Goal: Check status: Check status

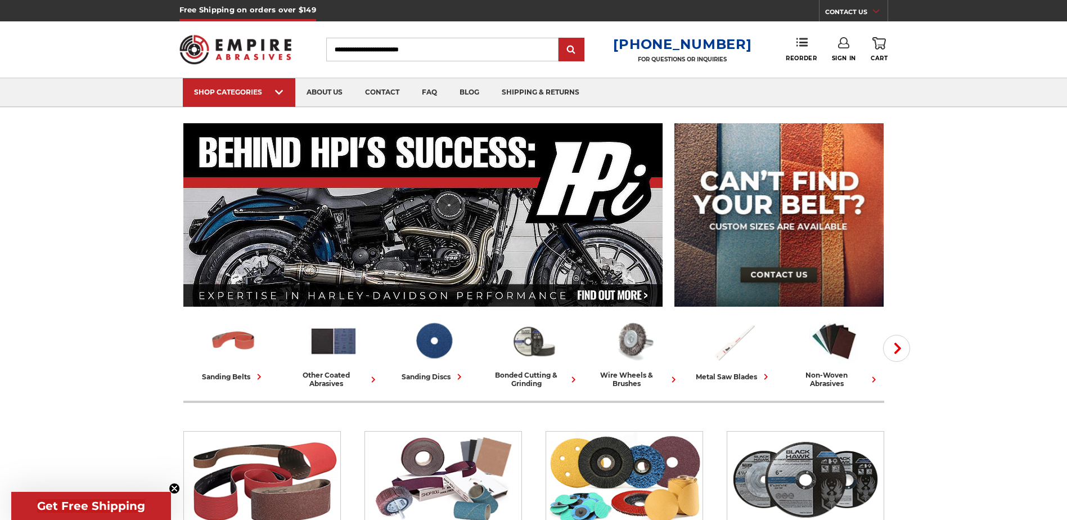
type input "**********"
click at [843, 53] on link "Sign In" at bounding box center [844, 49] width 24 height 25
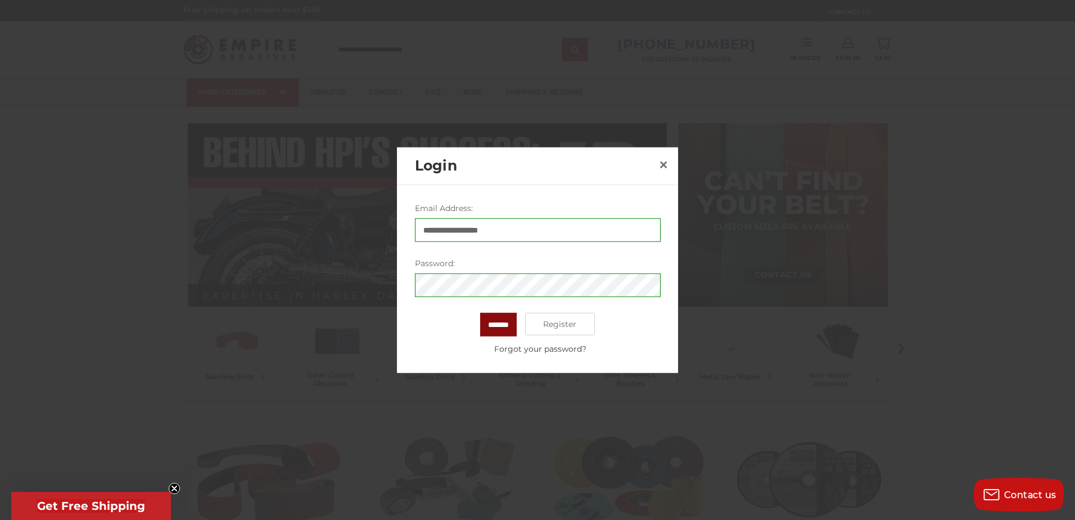
click at [514, 322] on input "*******" at bounding box center [498, 325] width 37 height 24
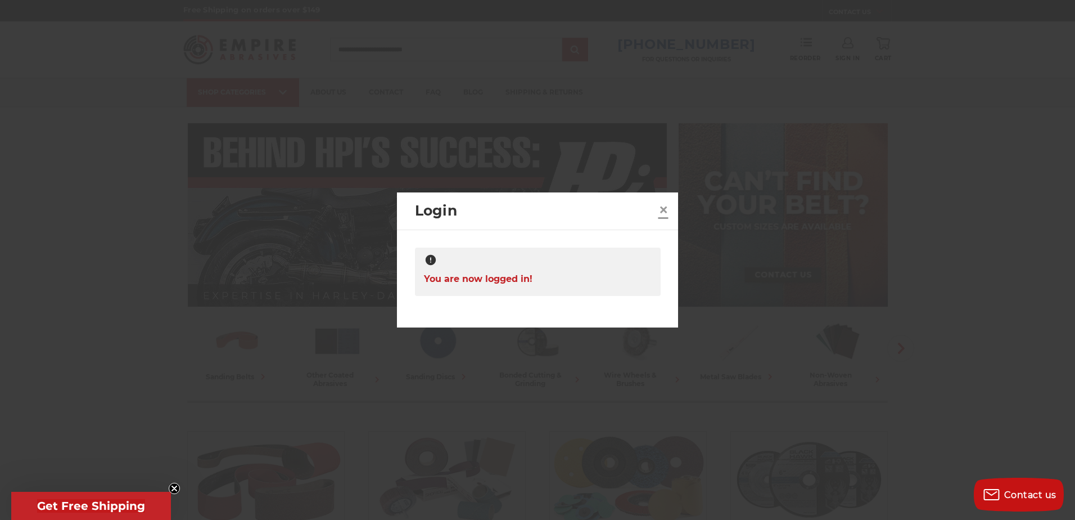
click at [667, 210] on span "×" at bounding box center [664, 210] width 10 height 22
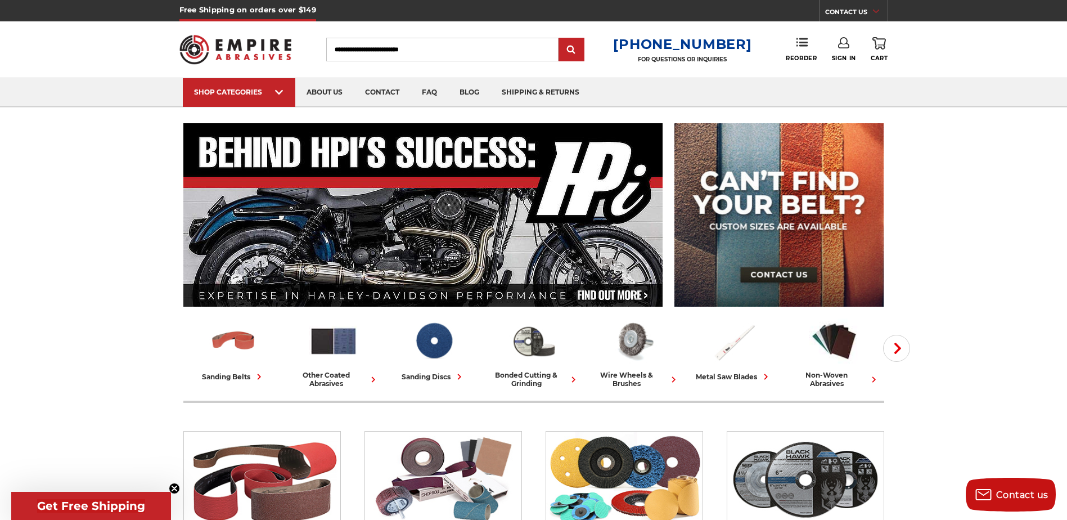
click at [841, 46] on icon at bounding box center [843, 42] width 11 height 11
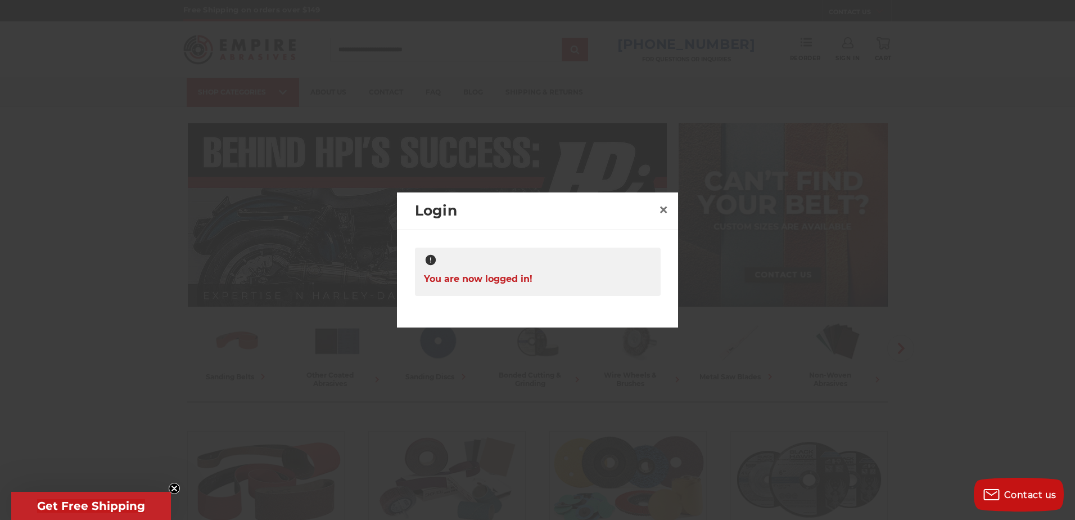
click at [481, 277] on span "You are now logged in!" at bounding box center [478, 279] width 109 height 22
click at [499, 287] on span "You are now logged in!" at bounding box center [478, 279] width 109 height 22
click at [670, 214] on link "×" at bounding box center [664, 210] width 18 height 18
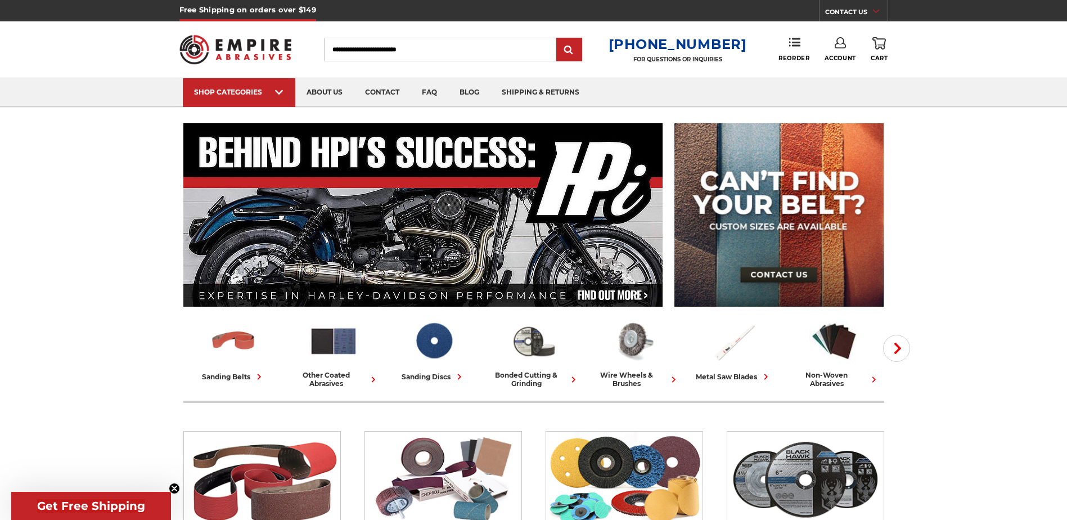
click at [833, 52] on link "Account" at bounding box center [840, 49] width 31 height 25
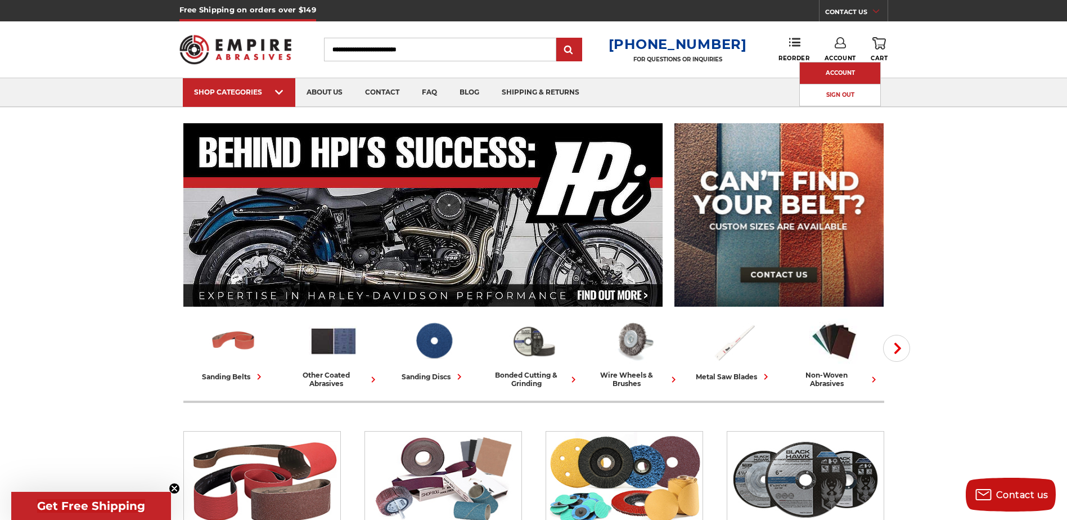
click at [836, 72] on link "Account" at bounding box center [840, 72] width 80 height 21
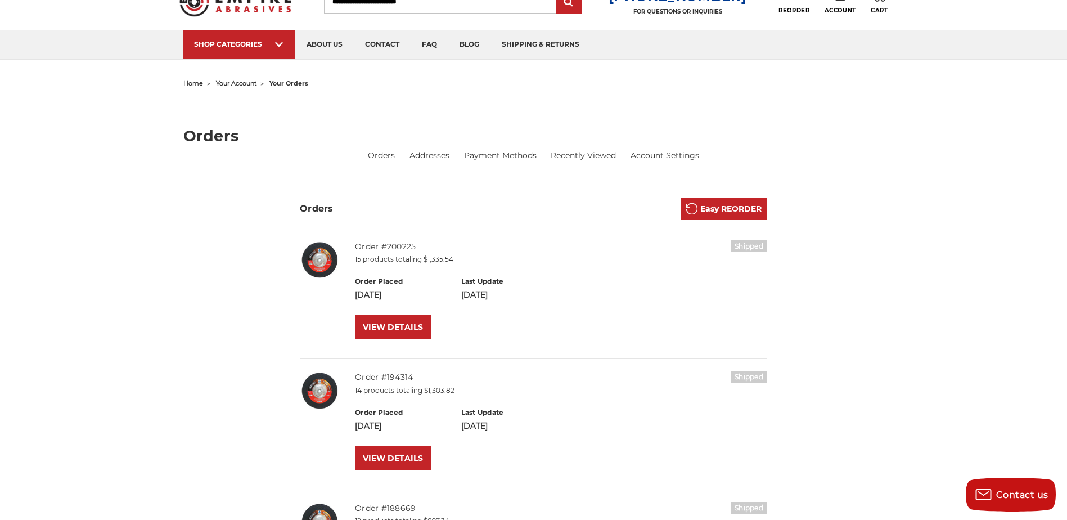
scroll to position [112, 0]
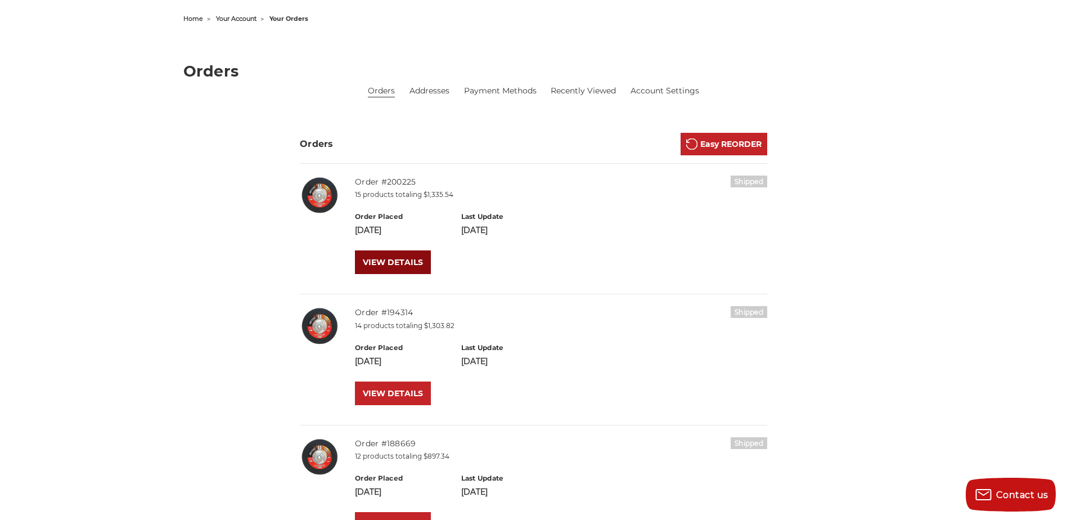
click at [402, 256] on link "VIEW DETAILS" at bounding box center [393, 262] width 76 height 24
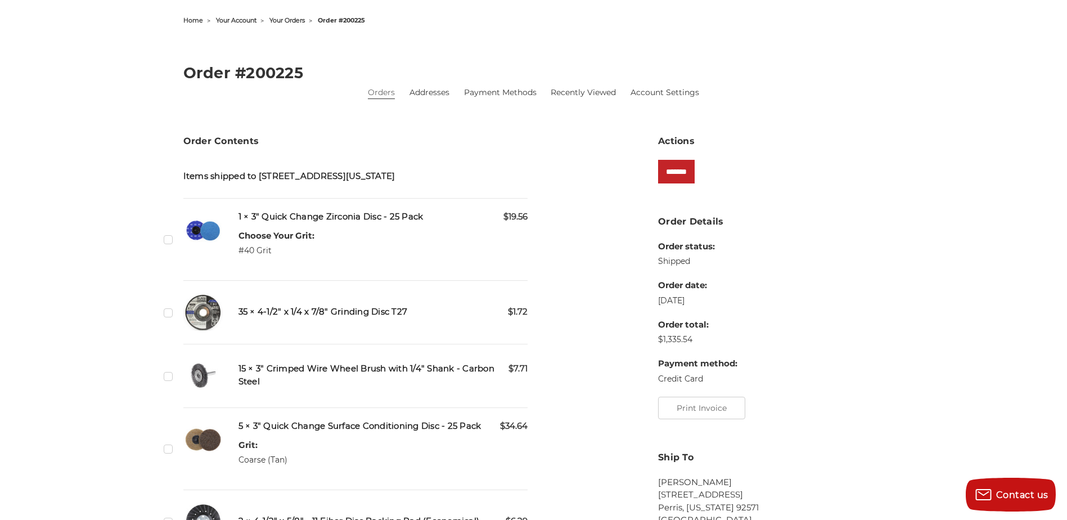
scroll to position [281, 0]
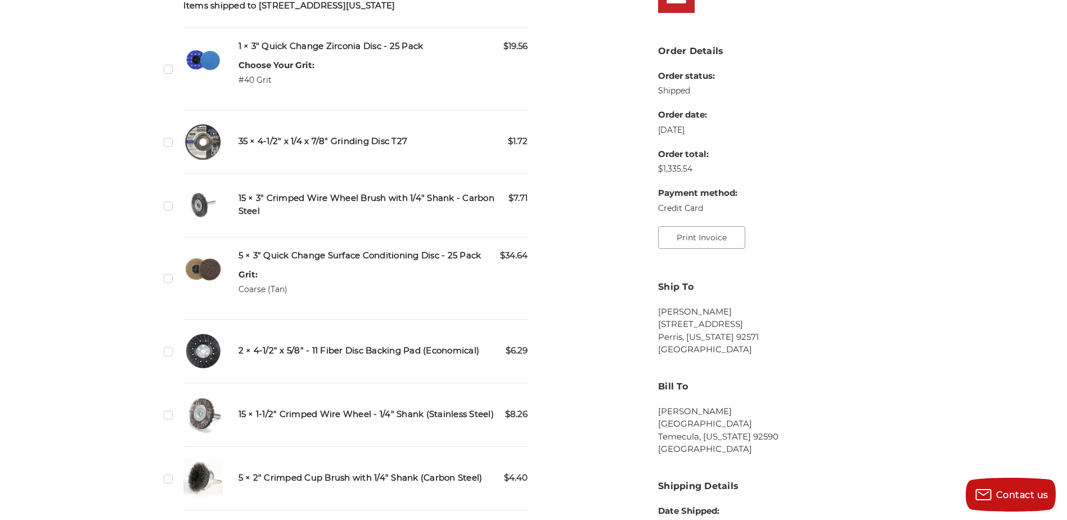
click at [709, 235] on button "Print Invoice" at bounding box center [701, 237] width 87 height 22
